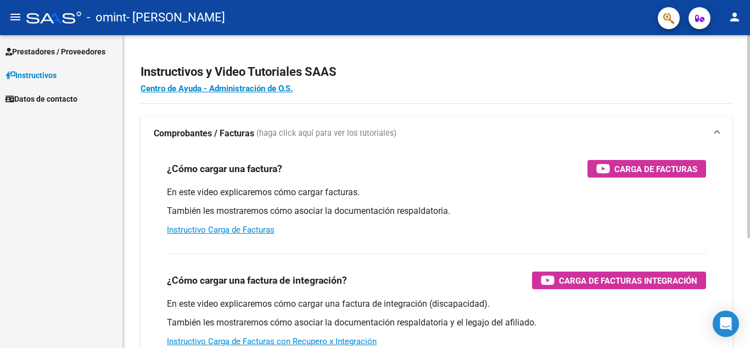
click at [748, 137] on div at bounding box center [749, 136] width 3 height 203
click at [35, 49] on span "Prestadores / Proveedores" at bounding box center [55, 52] width 100 height 12
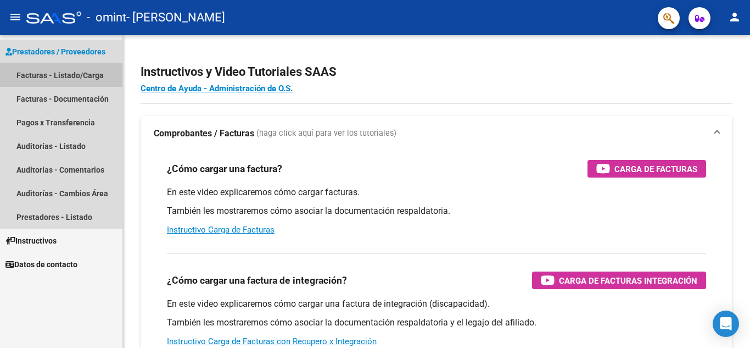
click at [42, 71] on link "Facturas - Listado/Carga" at bounding box center [61, 75] width 123 height 24
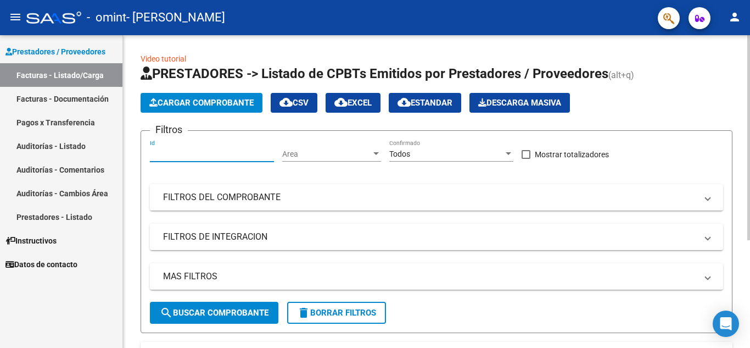
click at [174, 149] on input "Id" at bounding box center [212, 153] width 124 height 9
click at [187, 103] on span "Cargar Comprobante" at bounding box center [201, 103] width 104 height 10
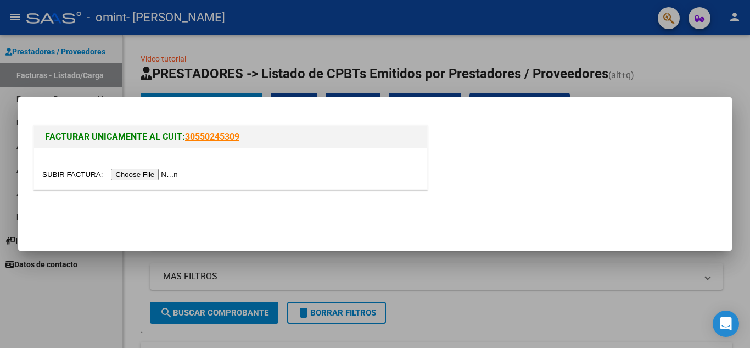
click at [149, 177] on input "file" at bounding box center [111, 175] width 139 height 12
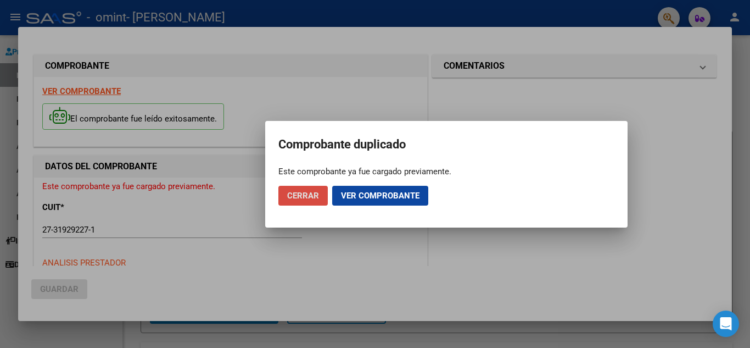
click at [295, 196] on span "Cerrar" at bounding box center [303, 196] width 32 height 10
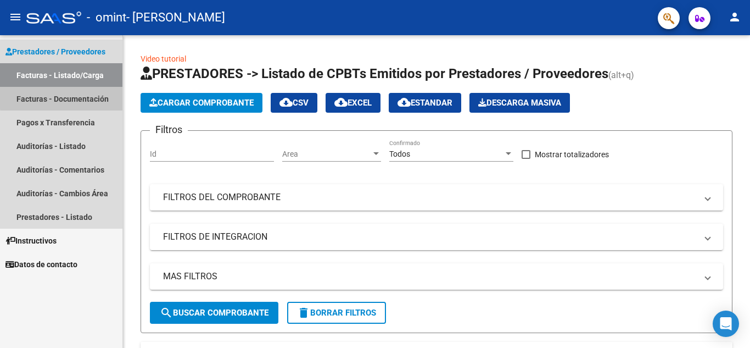
click at [66, 97] on link "Facturas - Documentación" at bounding box center [61, 99] width 123 height 24
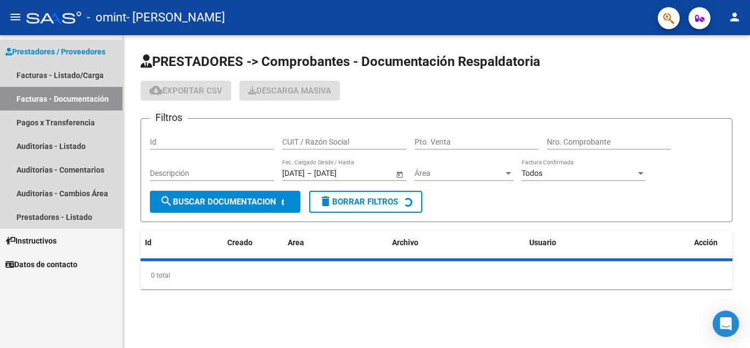
click at [66, 97] on link "Facturas - Documentación" at bounding box center [61, 99] width 123 height 24
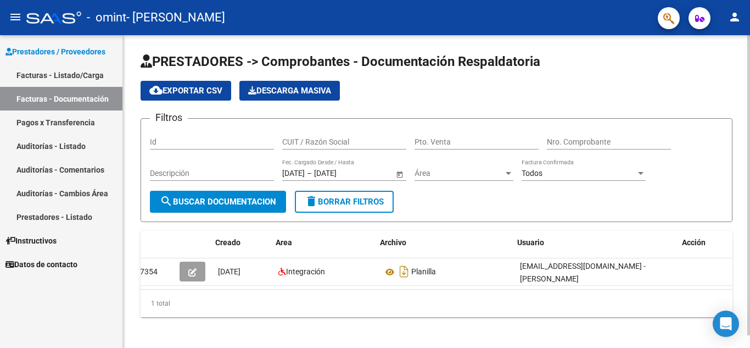
scroll to position [0, 12]
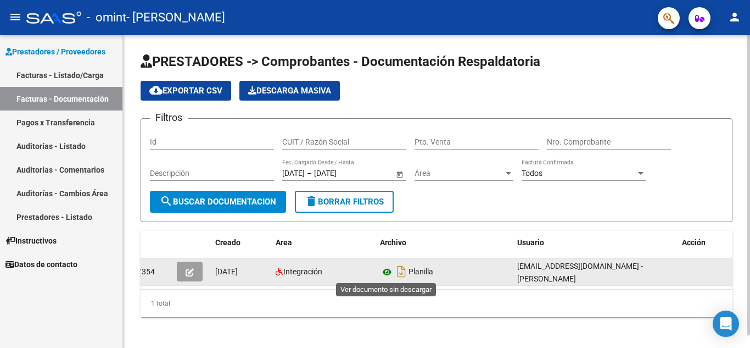
click at [389, 270] on icon at bounding box center [387, 271] width 14 height 13
click at [187, 269] on icon "button" at bounding box center [190, 272] width 8 height 8
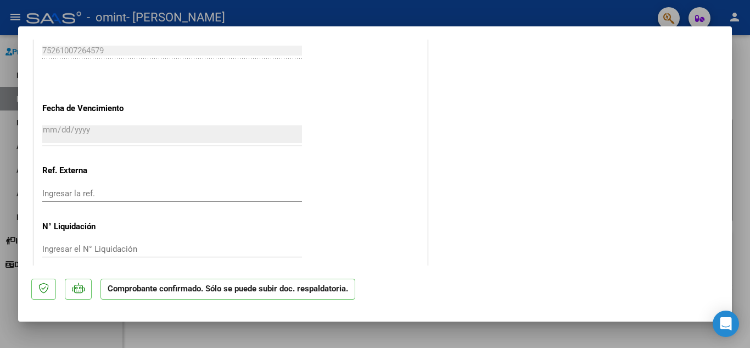
scroll to position [804, 0]
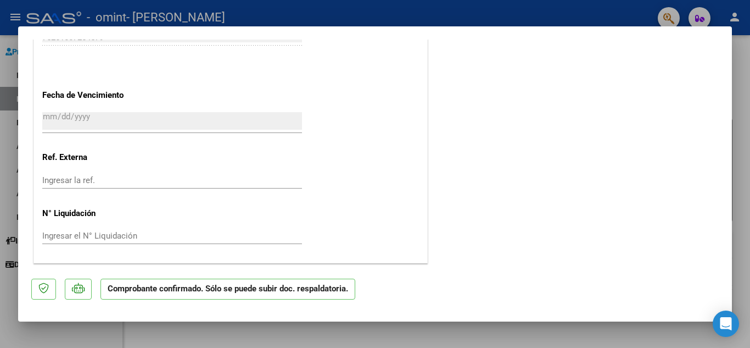
click at [58, 341] on div at bounding box center [375, 174] width 750 height 348
type input "$ 0,00"
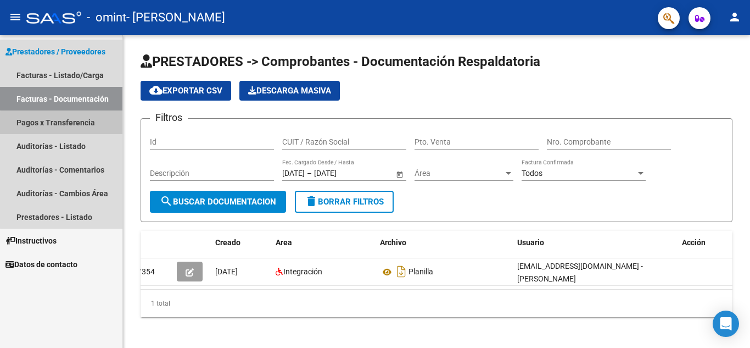
click at [63, 128] on link "Pagos x Transferencia" at bounding box center [61, 122] width 123 height 24
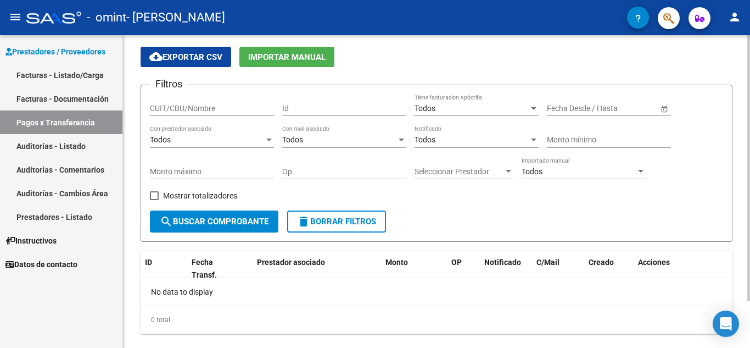
scroll to position [55, 0]
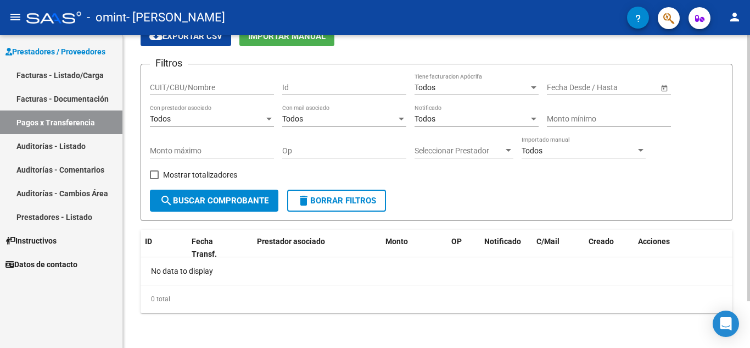
click at [750, 190] on div at bounding box center [749, 215] width 3 height 266
click at [247, 206] on button "search Buscar Comprobante" at bounding box center [214, 201] width 129 height 22
click at [263, 116] on div "Todos" at bounding box center [207, 118] width 114 height 9
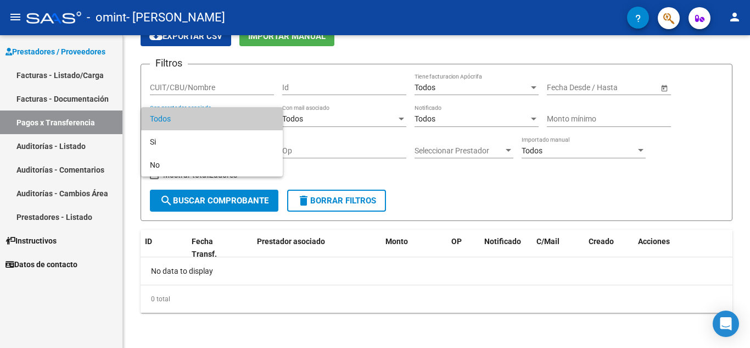
click at [328, 54] on div at bounding box center [375, 174] width 750 height 348
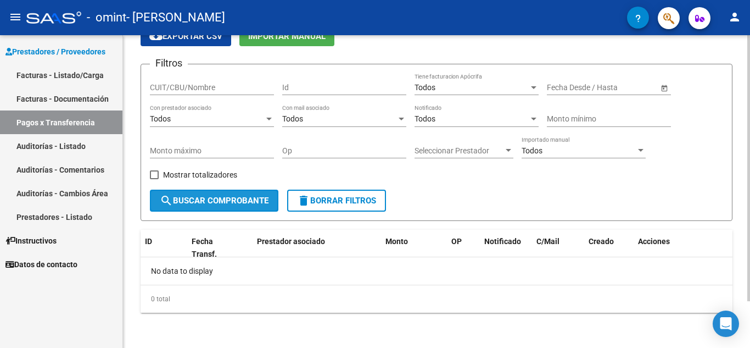
click at [190, 197] on span "search Buscar Comprobante" at bounding box center [214, 201] width 109 height 10
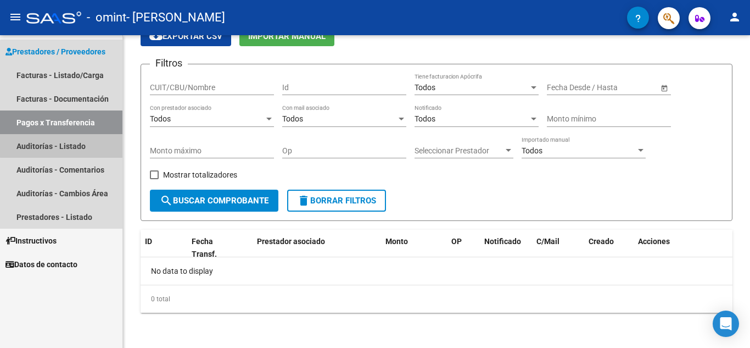
click at [72, 142] on link "Auditorías - Listado" at bounding box center [61, 146] width 123 height 24
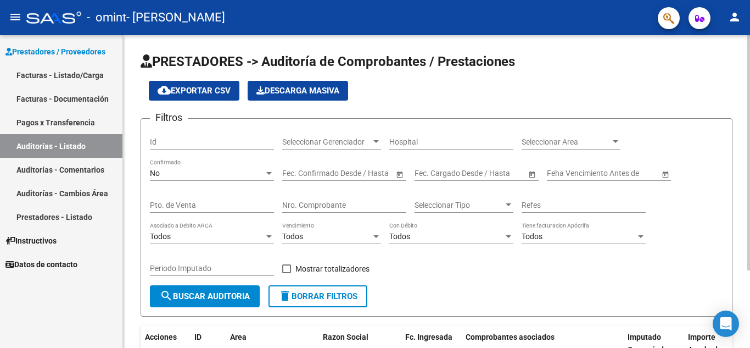
click at [745, 0] on html "menu - omint - [PERSON_NAME] person Prestadores / Proveedores Facturas - Listad…" at bounding box center [375, 174] width 750 height 348
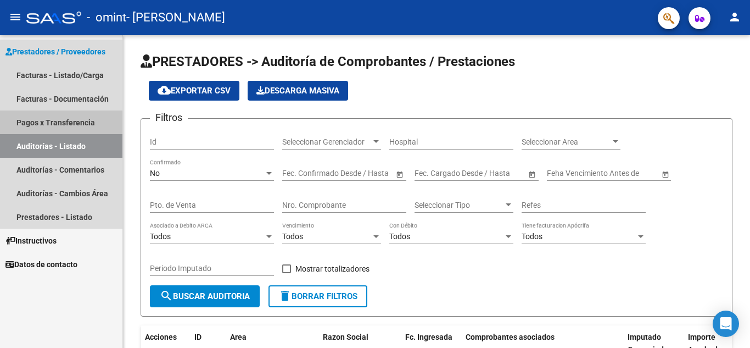
click at [48, 117] on link "Pagos x Transferencia" at bounding box center [61, 122] width 123 height 24
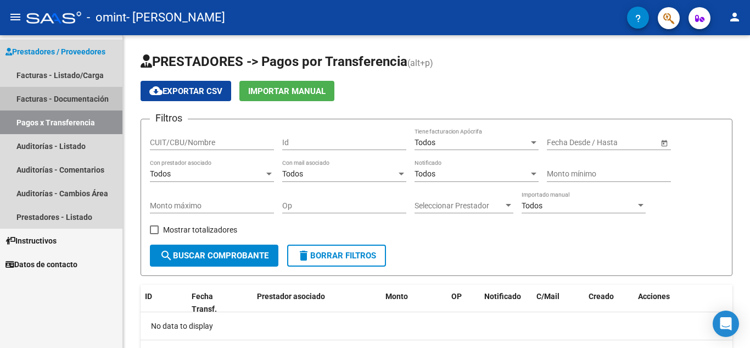
click at [58, 87] on link "Facturas - Documentación" at bounding box center [61, 99] width 123 height 24
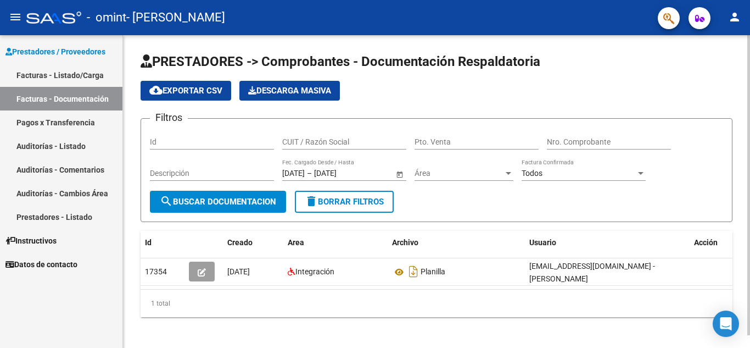
click at [399, 174] on span "Open calendar" at bounding box center [400, 173] width 26 height 26
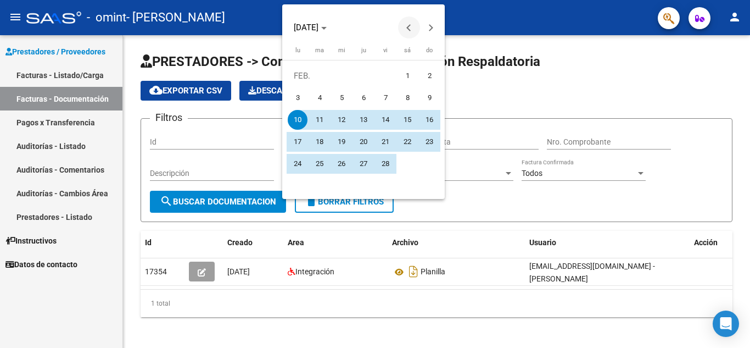
click at [409, 25] on button "Previous month" at bounding box center [409, 27] width 22 height 22
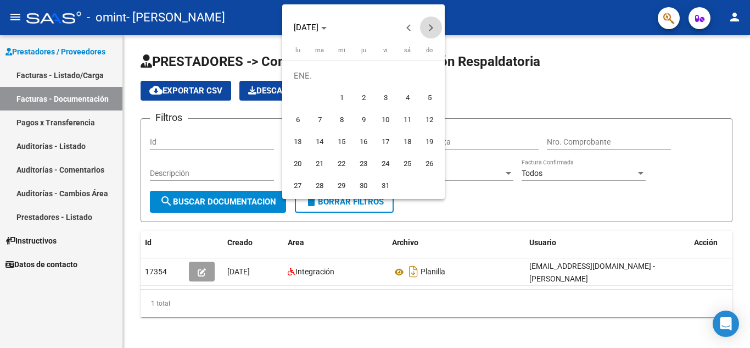
click at [432, 30] on span "Next month" at bounding box center [431, 27] width 22 height 22
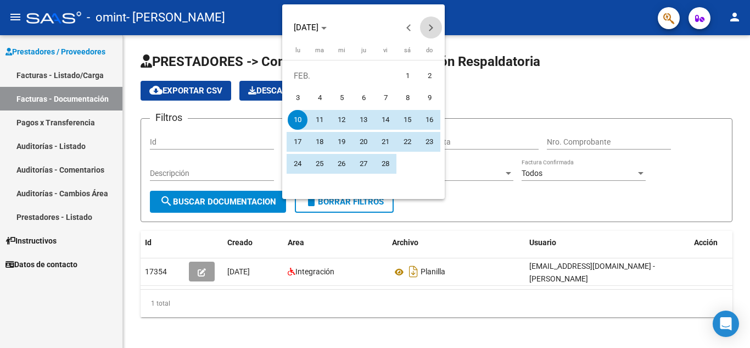
click at [432, 30] on span "Next month" at bounding box center [431, 27] width 22 height 22
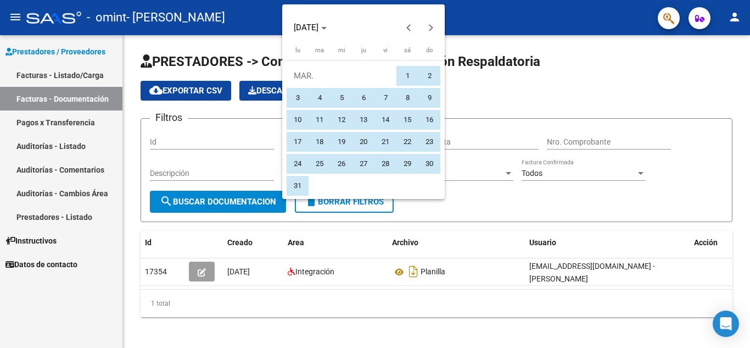
click at [413, 76] on span "1" at bounding box center [408, 76] width 20 height 20
type input "[DATE]"
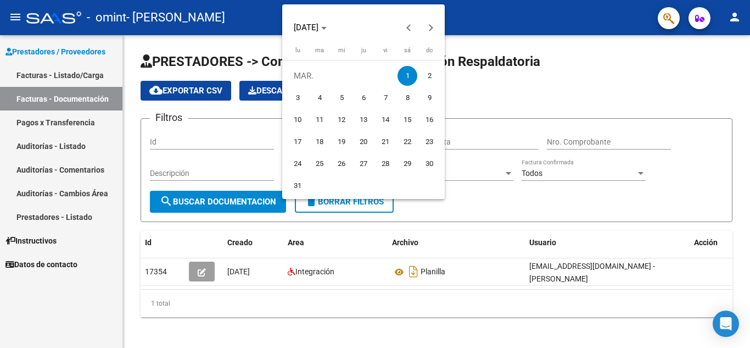
click at [407, 74] on span "1" at bounding box center [408, 76] width 20 height 20
type input "[DATE]"
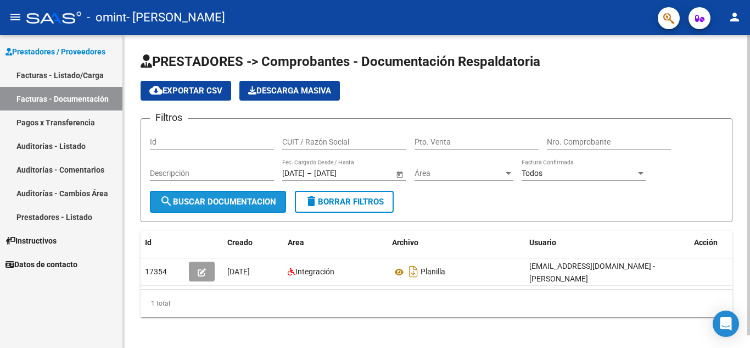
click at [218, 200] on span "search Buscar Documentacion" at bounding box center [218, 202] width 116 height 10
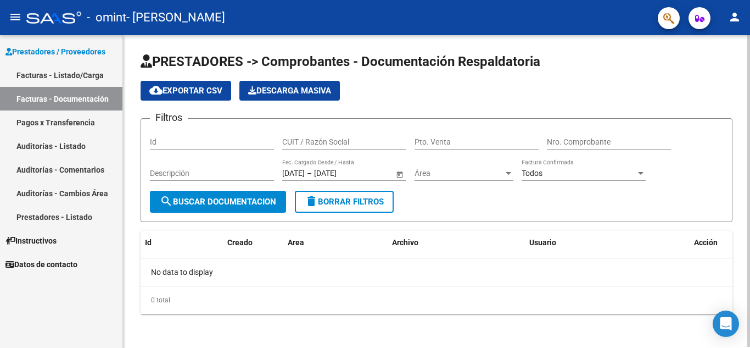
click at [401, 172] on span "Open calendar" at bounding box center [400, 173] width 26 height 26
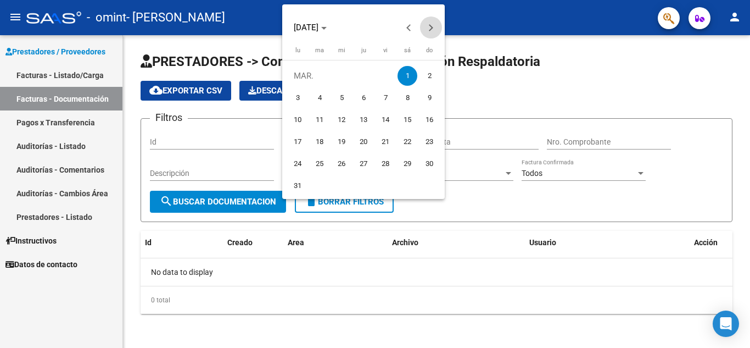
click at [430, 24] on button "Next month" at bounding box center [431, 27] width 22 height 22
click at [311, 94] on span "1" at bounding box center [320, 98] width 20 height 20
type input "[DATE]"
click at [428, 26] on button "Next month" at bounding box center [431, 27] width 22 height 22
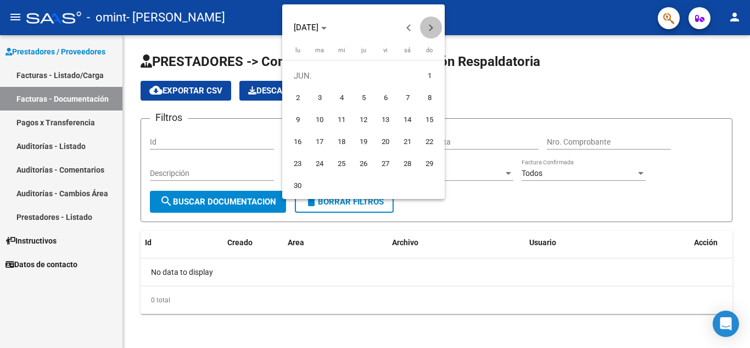
click at [428, 26] on button "Next month" at bounding box center [431, 27] width 22 height 22
click at [409, 21] on span "Previous month" at bounding box center [409, 27] width 22 height 22
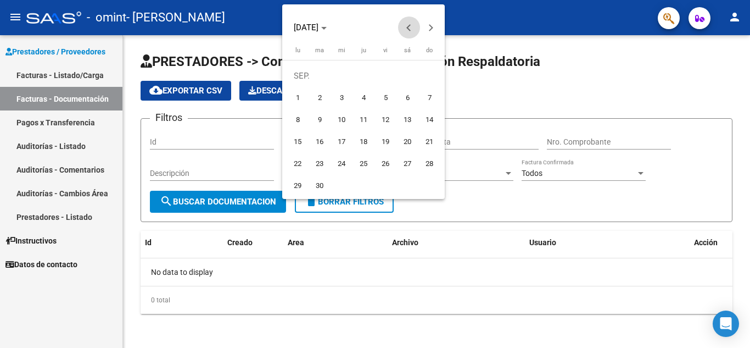
click at [409, 21] on span "Previous month" at bounding box center [409, 27] width 22 height 22
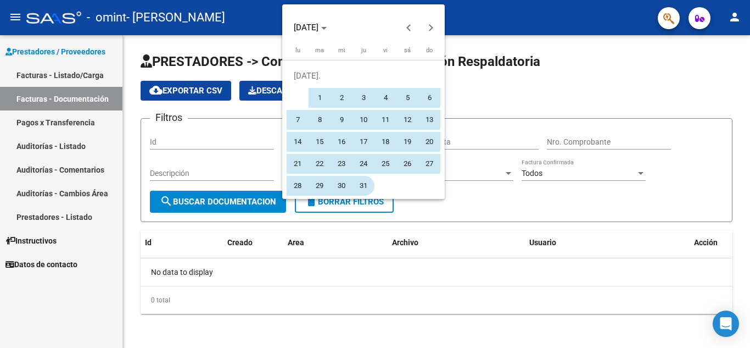
click at [372, 185] on span "31" at bounding box center [364, 186] width 20 height 20
type input "[DATE]"
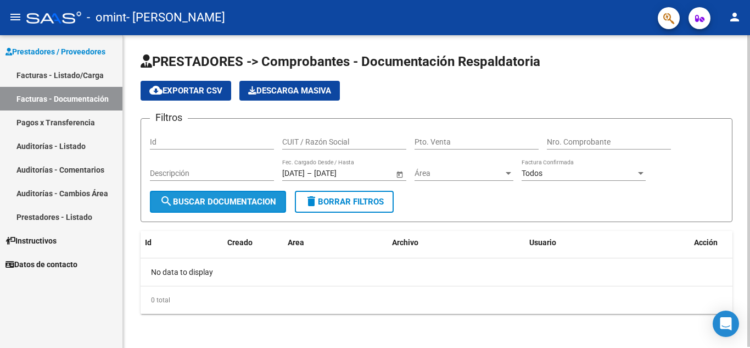
click at [251, 197] on span "search Buscar Documentacion" at bounding box center [218, 202] width 116 height 10
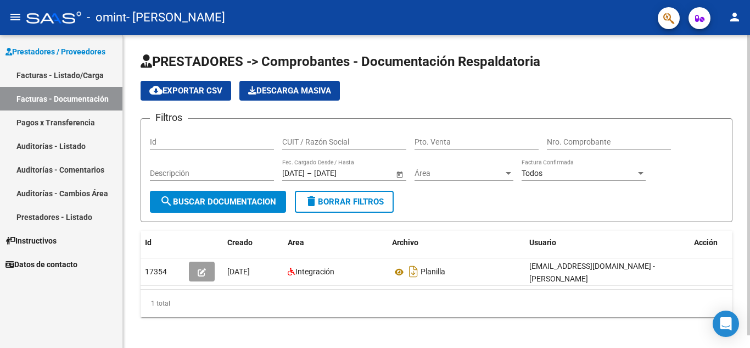
scroll to position [13, 0]
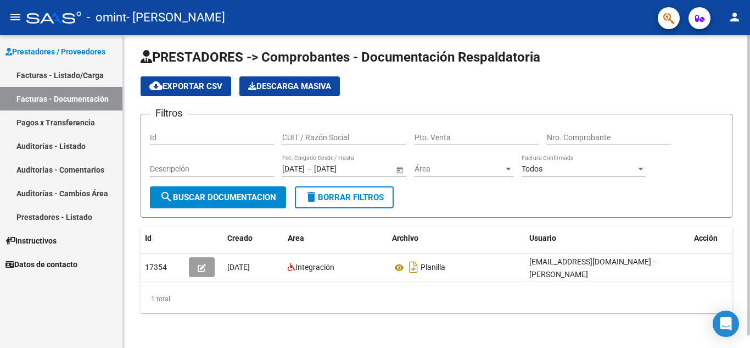
click at [750, 261] on div at bounding box center [749, 198] width 3 height 300
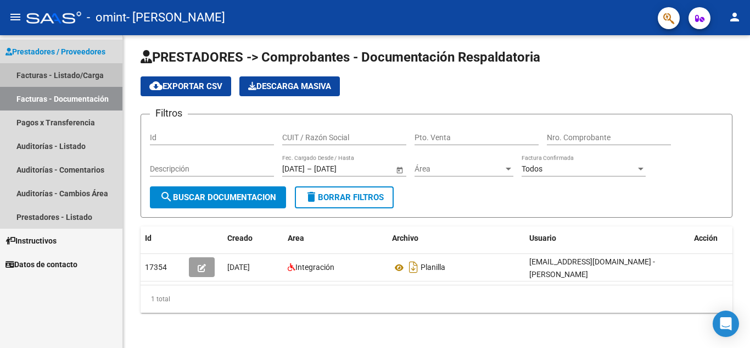
click at [38, 76] on link "Facturas - Listado/Carga" at bounding box center [61, 75] width 123 height 24
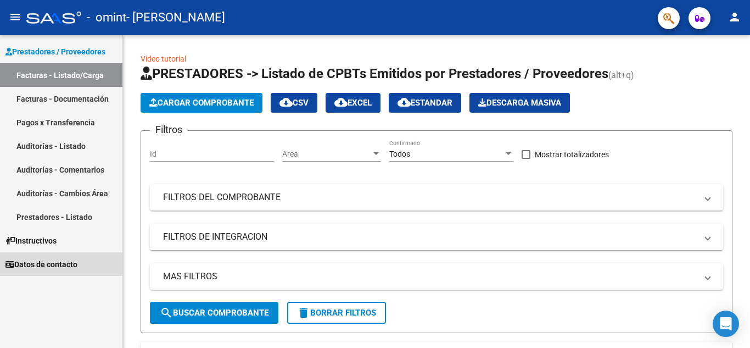
click at [49, 266] on span "Datos de contacto" at bounding box center [41, 264] width 72 height 12
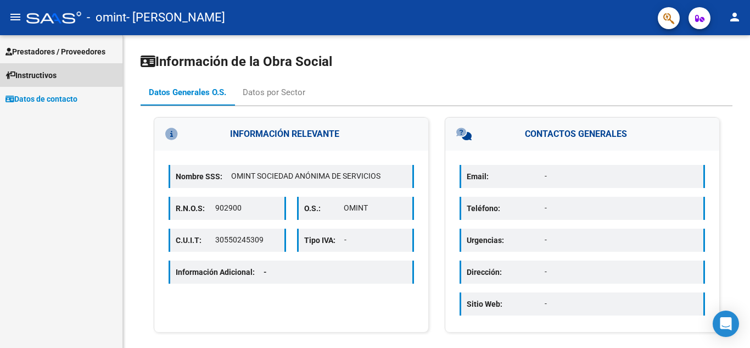
click at [59, 65] on link "Instructivos" at bounding box center [61, 75] width 123 height 24
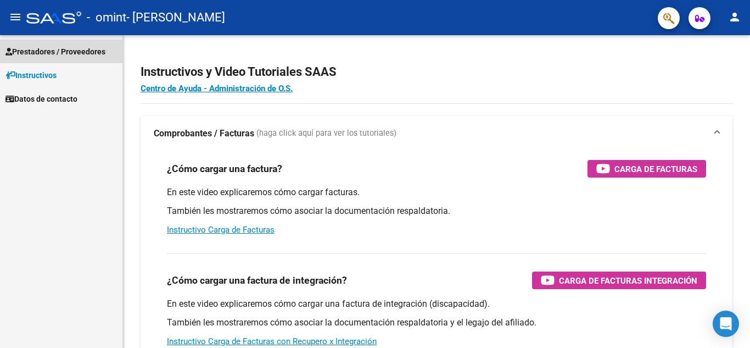
click at [59, 57] on span "Prestadores / Proveedores" at bounding box center [55, 52] width 100 height 12
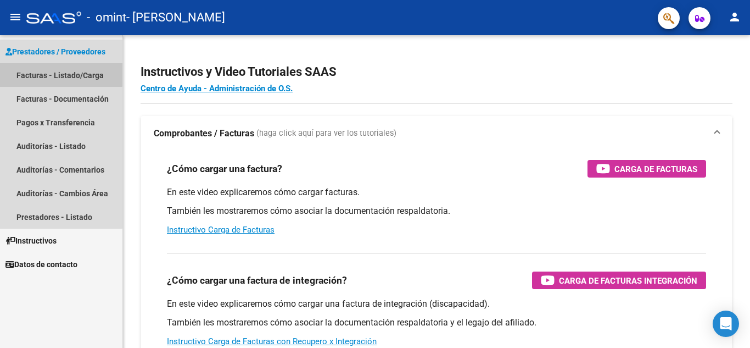
click at [55, 71] on link "Facturas - Listado/Carga" at bounding box center [61, 75] width 123 height 24
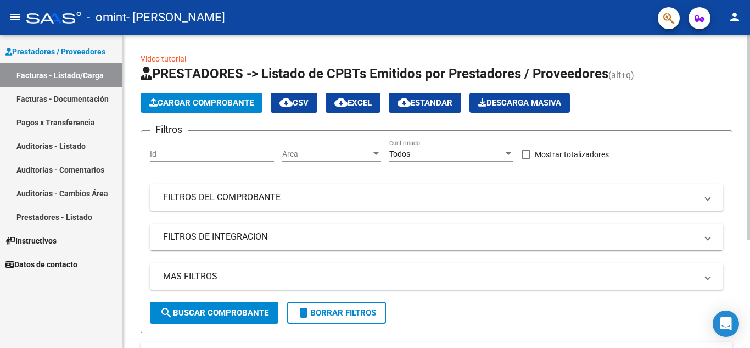
drag, startPoint x: 747, startPoint y: 209, endPoint x: 750, endPoint y: 266, distance: 57.8
click at [750, 279] on div "Video tutorial PRESTADORES -> Listado de CPBTs Emitidos por Prestadores / Prove…" at bounding box center [438, 269] width 630 height 468
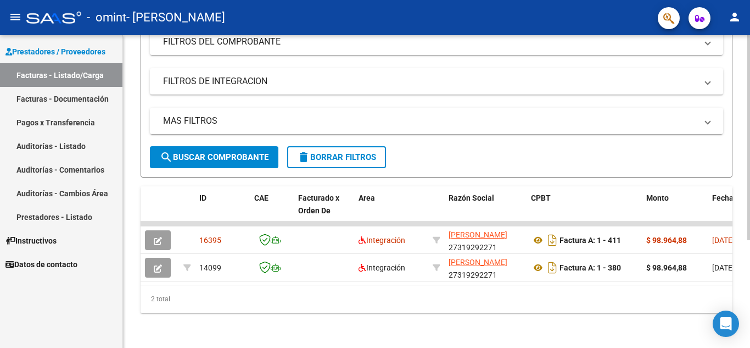
click at [750, 347] on html "menu - omint - [PERSON_NAME] person Prestadores / Proveedores Facturas - Listad…" at bounding box center [375, 174] width 750 height 348
click at [544, 294] on div "2 total" at bounding box center [437, 298] width 592 height 27
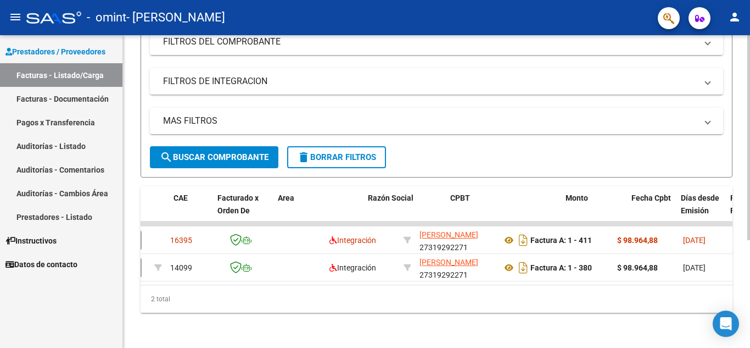
scroll to position [0, 0]
